Goal: Information Seeking & Learning: Learn about a topic

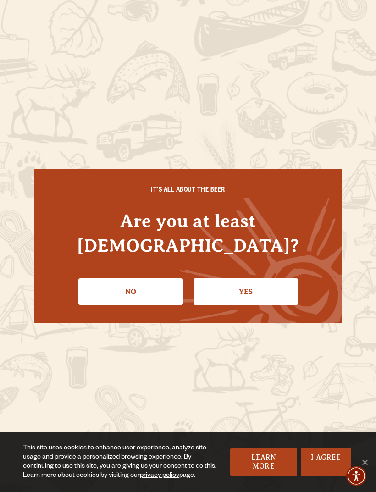
click at [239, 285] on link "Yes" at bounding box center [245, 291] width 104 height 27
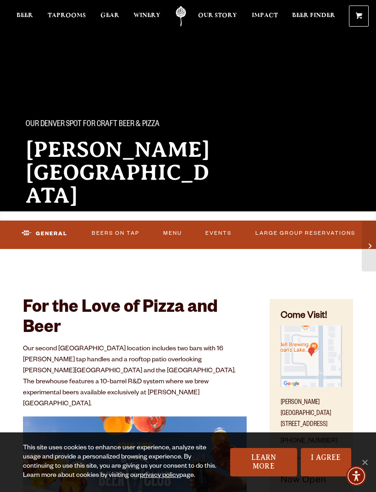
click at [365, 457] on span "Cookie Notice" at bounding box center [364, 461] width 9 height 9
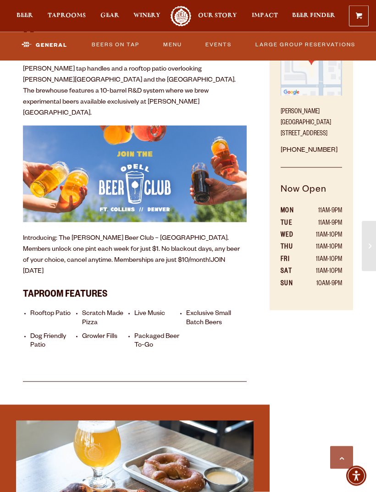
scroll to position [291, 0]
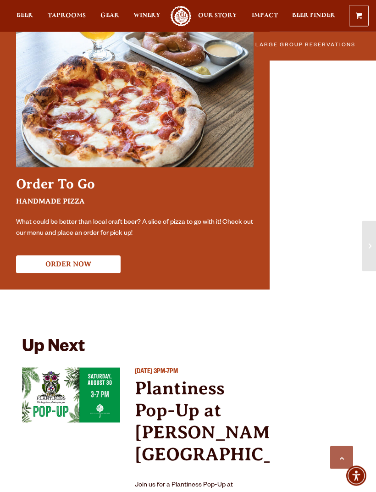
click at [96, 256] on button "ORDER NOW" at bounding box center [68, 265] width 104 height 18
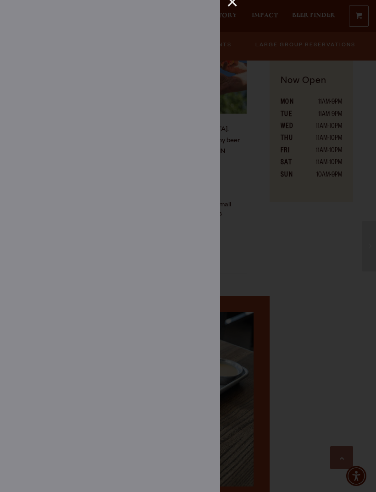
scroll to position [382, 0]
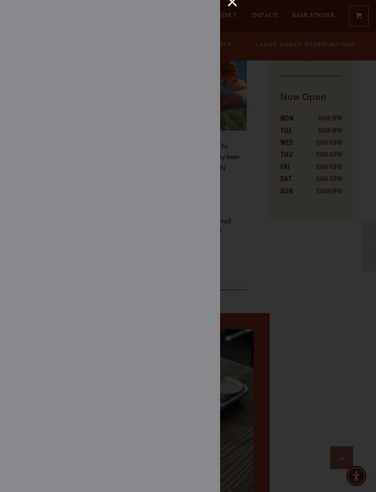
click at [236, 5] on div "×" at bounding box center [229, 6] width 18 height 12
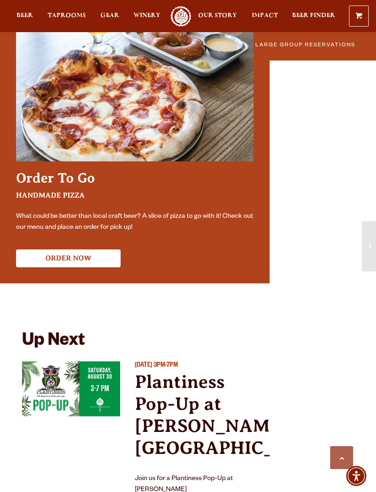
scroll to position [723, 0]
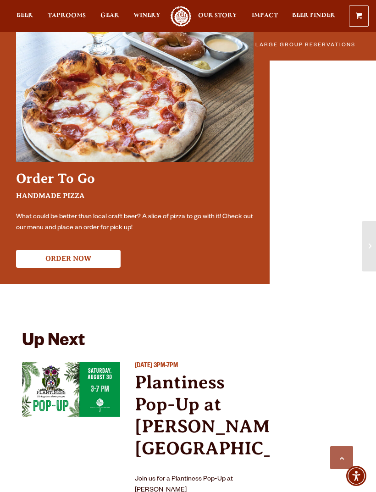
click at [110, 380] on img "View event details" at bounding box center [71, 389] width 98 height 55
